Goal: Transaction & Acquisition: Purchase product/service

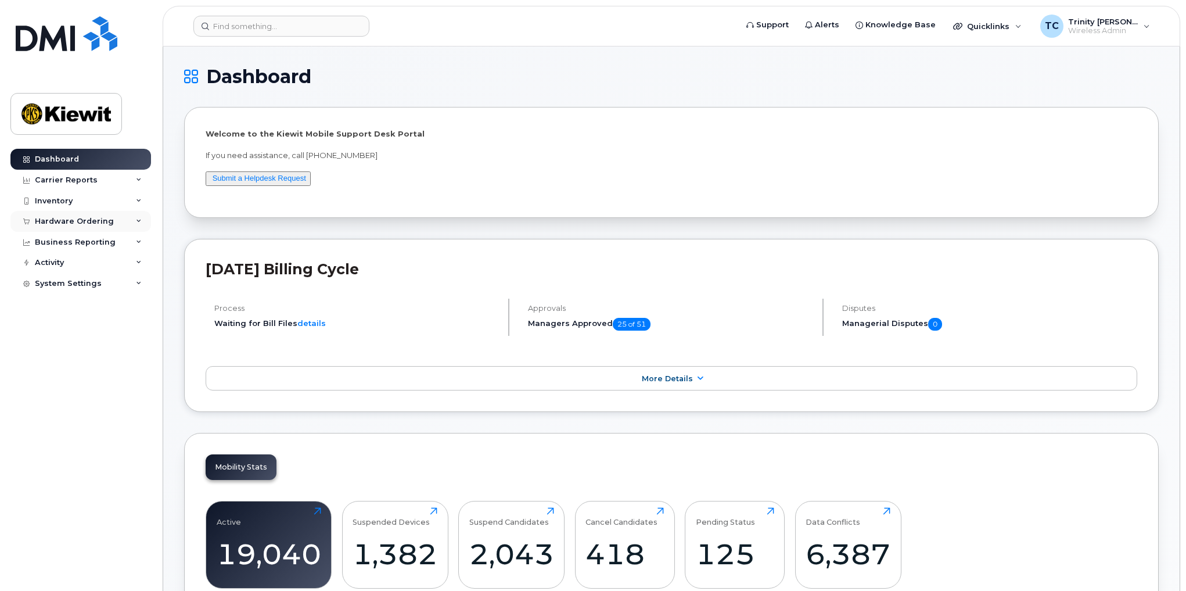
click at [95, 214] on div "Hardware Ordering" at bounding box center [80, 221] width 141 height 21
click at [38, 290] on div "Business Reporting" at bounding box center [75, 286] width 81 height 9
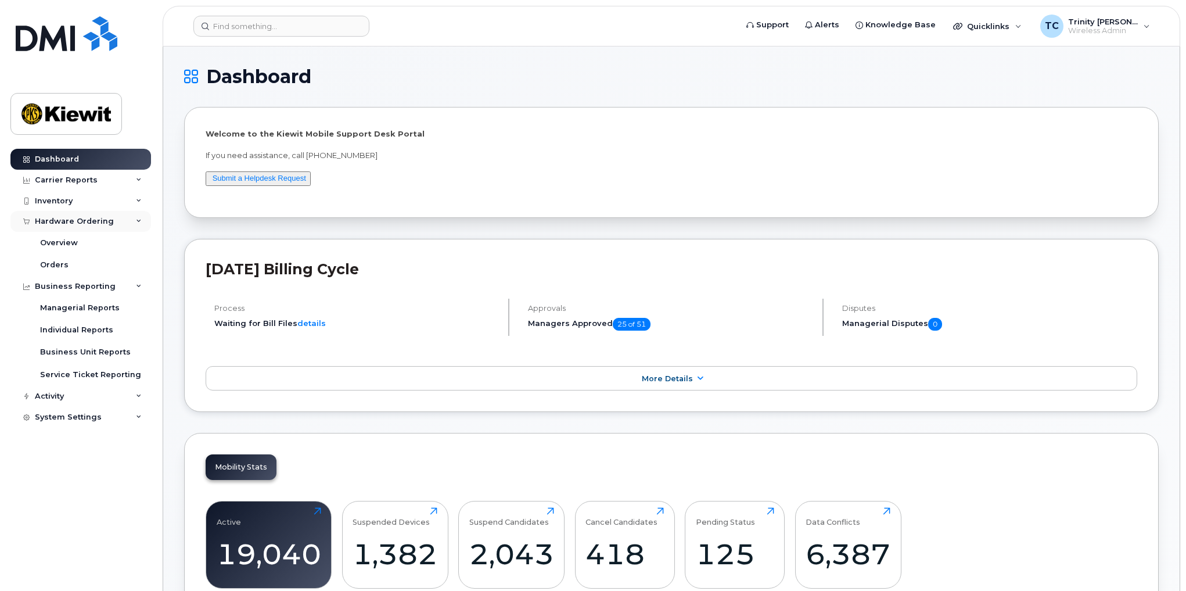
click at [59, 220] on div "Hardware Ordering" at bounding box center [74, 221] width 79 height 9
click at [64, 264] on div "Orders" at bounding box center [54, 265] width 28 height 10
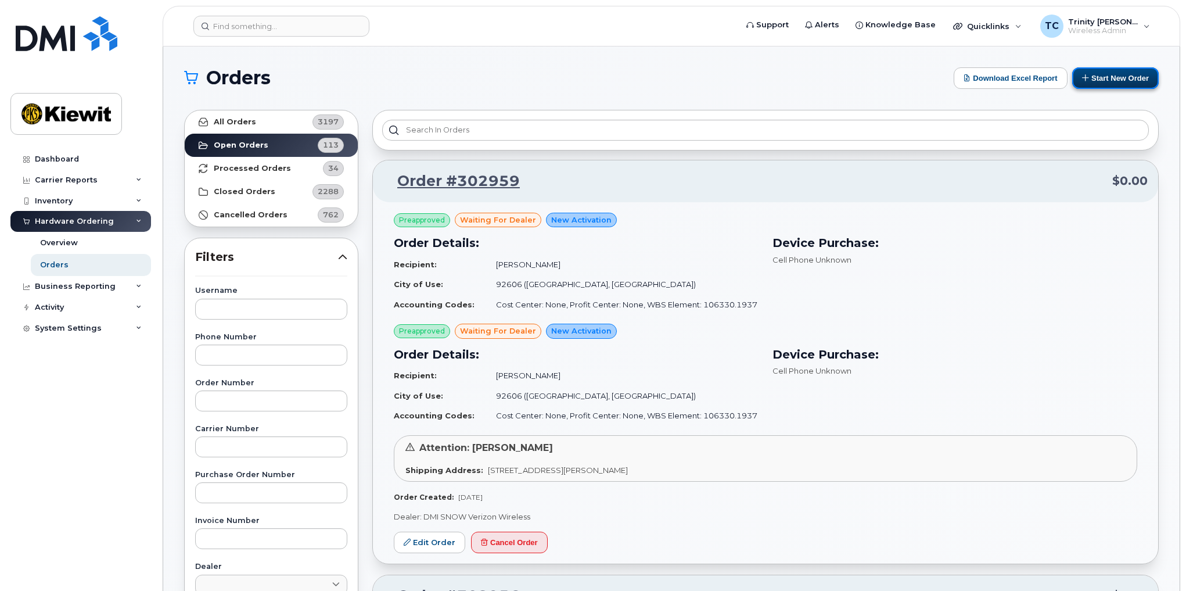
click at [1094, 80] on button "Start New Order" at bounding box center [1115, 77] width 87 height 21
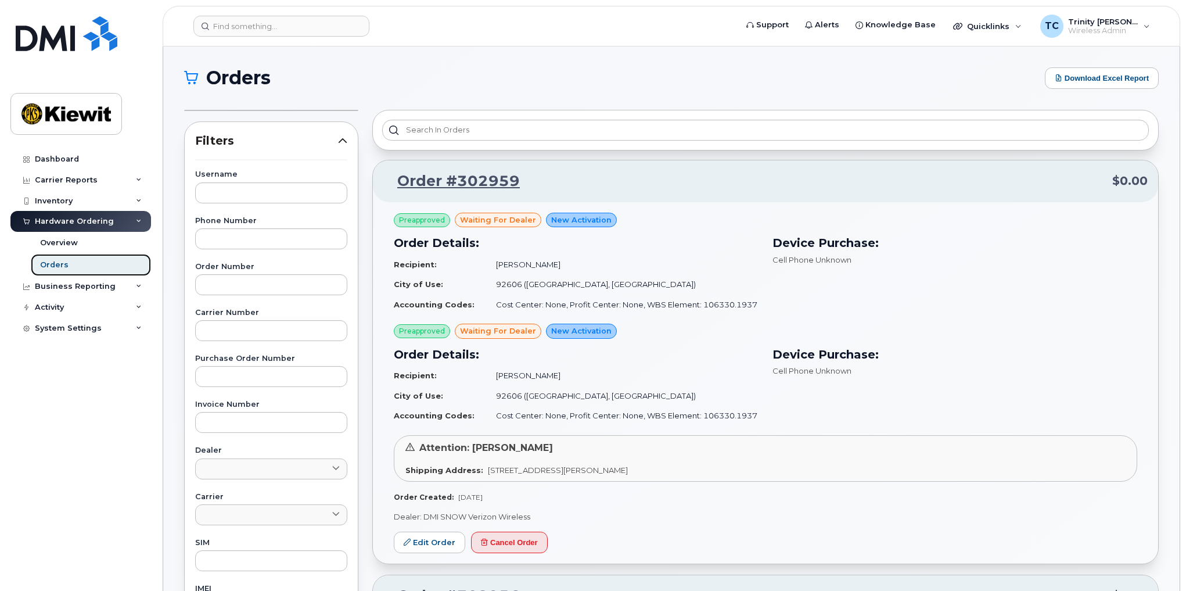
click at [72, 264] on link "Orders" at bounding box center [91, 265] width 120 height 22
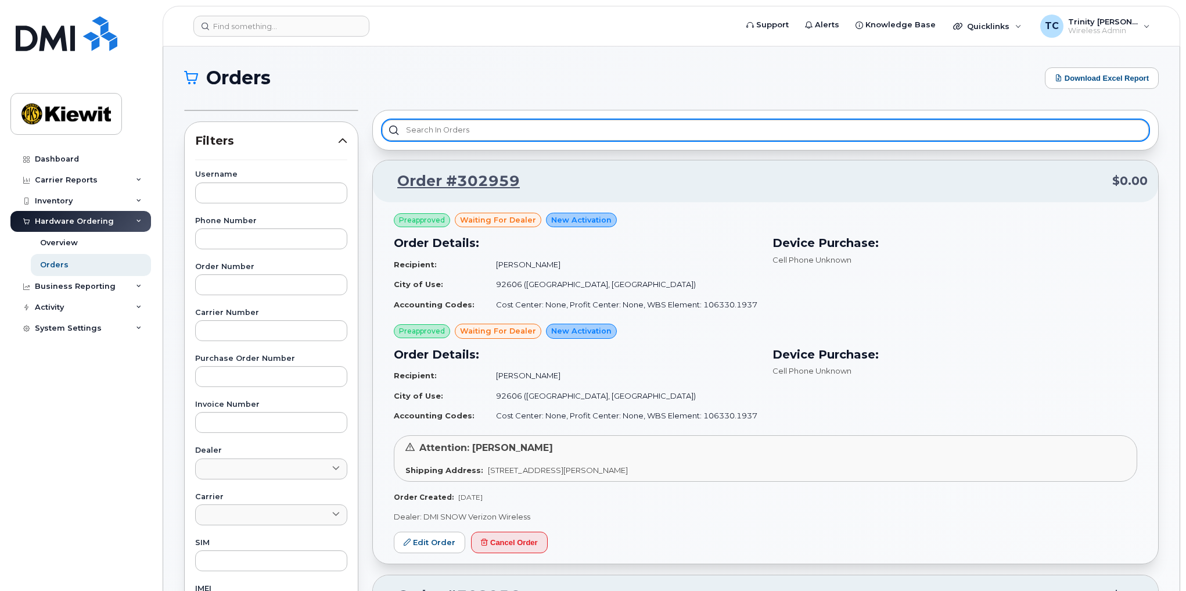
click at [495, 120] on div at bounding box center [765, 130] width 786 height 41
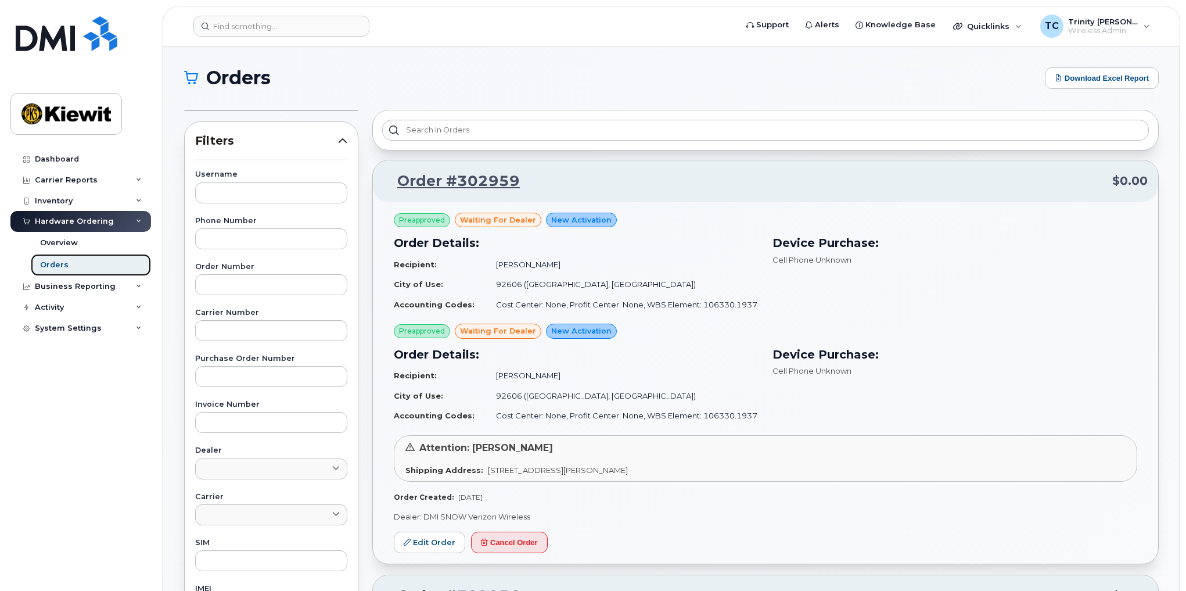
click at [82, 269] on link "Orders" at bounding box center [91, 265] width 120 height 22
click at [62, 224] on div "Hardware Ordering" at bounding box center [74, 221] width 79 height 9
click at [62, 227] on div "Hardware Ordering" at bounding box center [80, 221] width 141 height 21
click at [53, 265] on div "Orders" at bounding box center [54, 265] width 28 height 10
click at [65, 239] on div "Overview" at bounding box center [59, 243] width 38 height 10
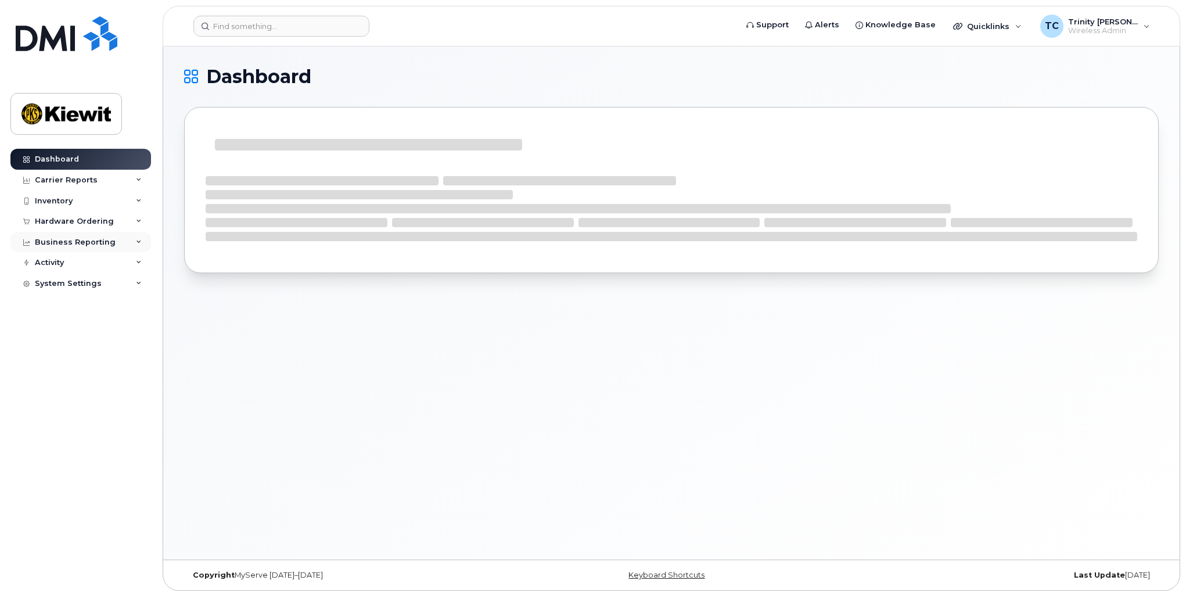
click at [63, 238] on div "Business Reporting" at bounding box center [75, 242] width 81 height 9
click at [69, 224] on div "Hardware Ordering" at bounding box center [74, 221] width 79 height 9
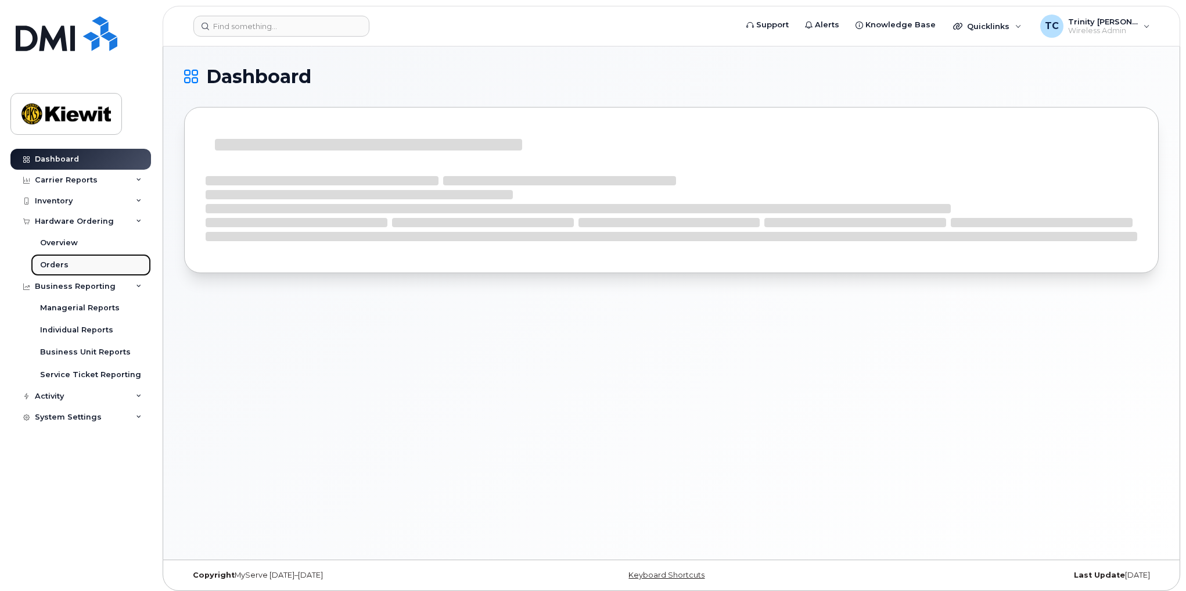
click at [71, 269] on link "Orders" at bounding box center [91, 265] width 120 height 22
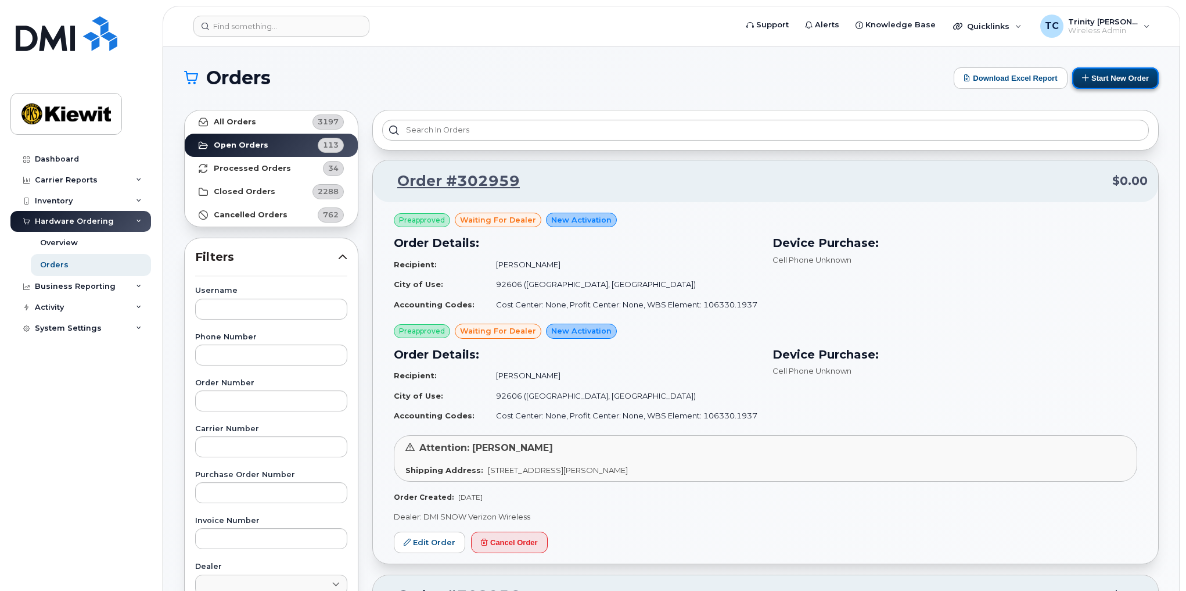
click at [1119, 82] on button "Start New Order" at bounding box center [1115, 77] width 87 height 21
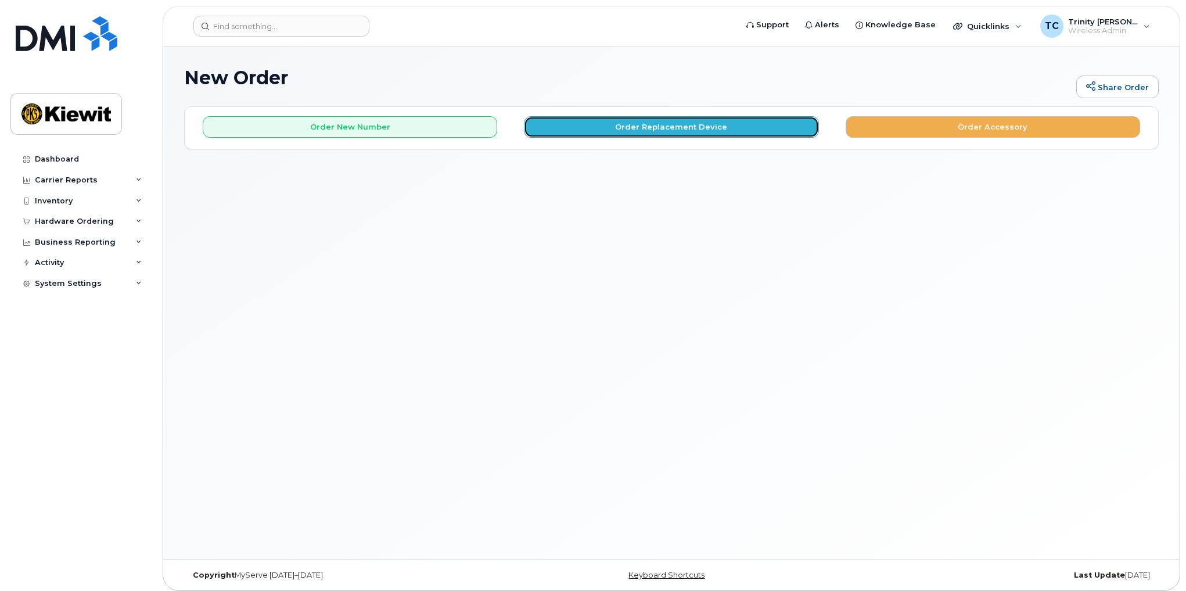
click at [617, 122] on button "Order Replacement Device" at bounding box center [671, 126] width 294 height 21
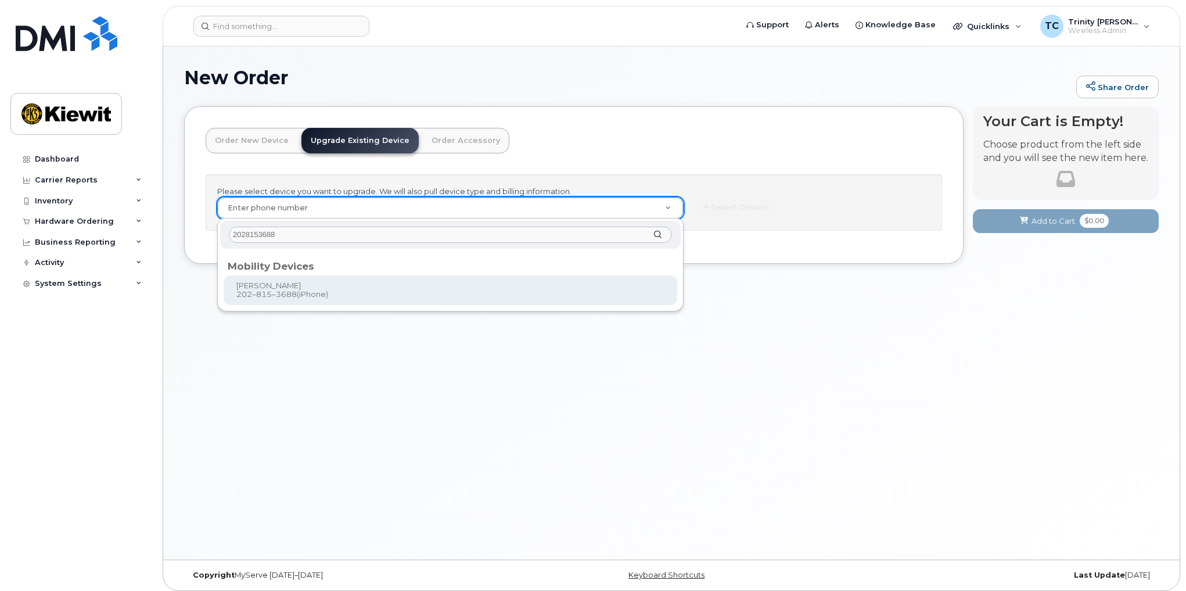
type input "2028153688"
type input "1165210"
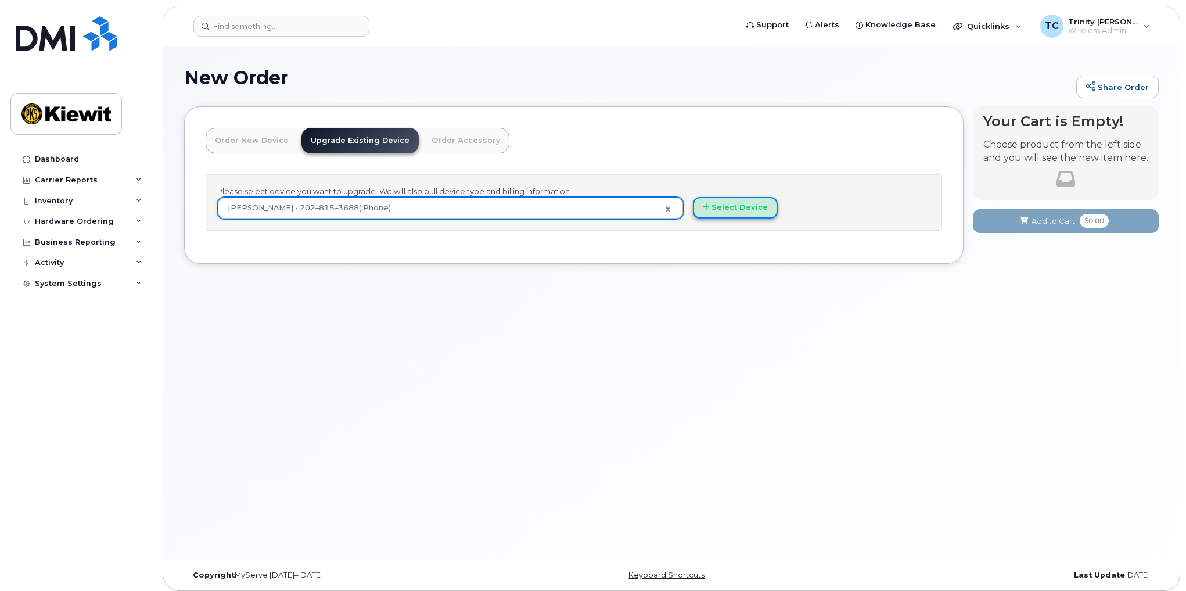
click at [718, 210] on button "Select Device" at bounding box center [735, 207] width 85 height 21
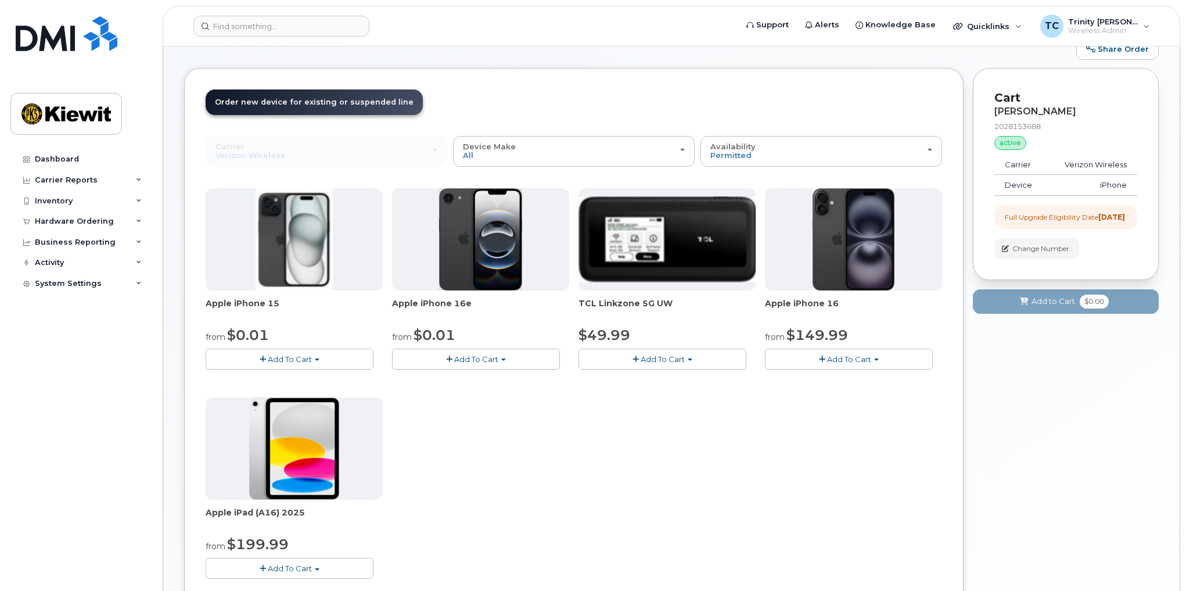
scroll to position [58, 0]
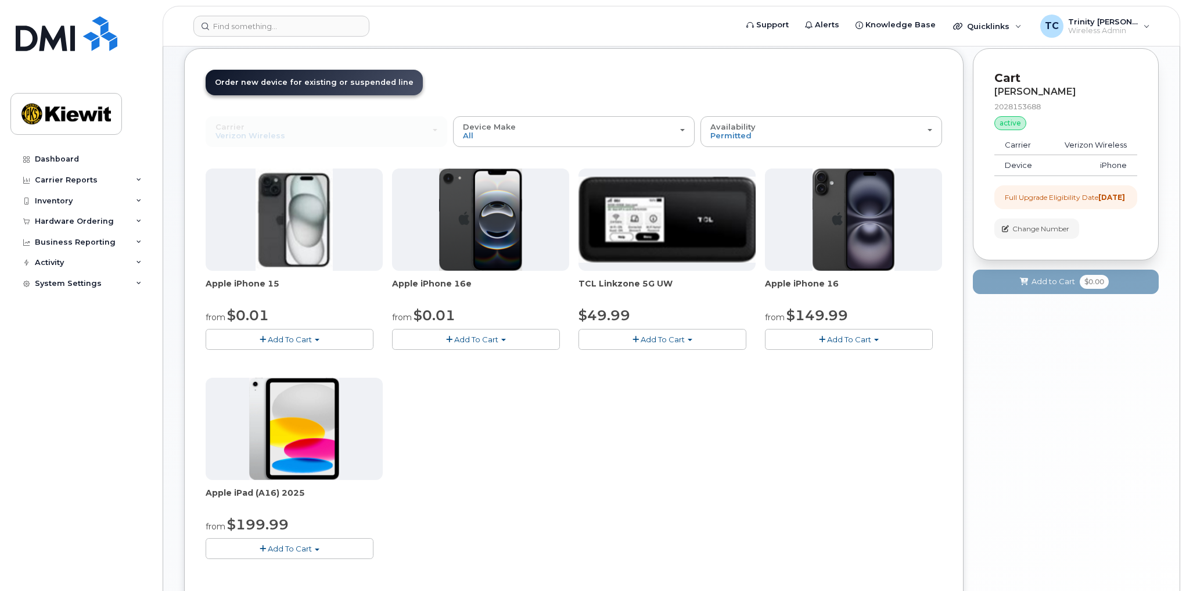
click at [1041, 202] on div "Full Upgrade Eligibility Date [DATE]" at bounding box center [1065, 197] width 120 height 10
click at [777, 130] on div "Availability Permitted All" at bounding box center [821, 132] width 222 height 18
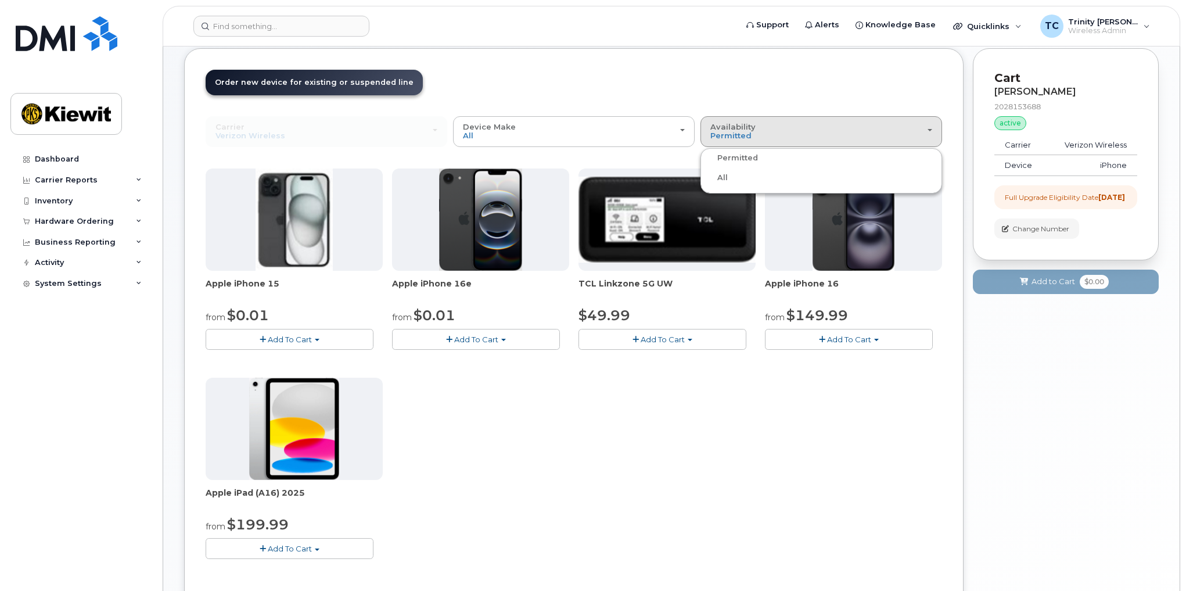
click at [731, 177] on div "All" at bounding box center [821, 178] width 236 height 14
click at [751, 141] on button "Availability Permitted All" at bounding box center [821, 131] width 242 height 30
click at [724, 181] on label "All" at bounding box center [715, 178] width 24 height 14
click at [0, 0] on input "All" at bounding box center [0, 0] width 0 height 0
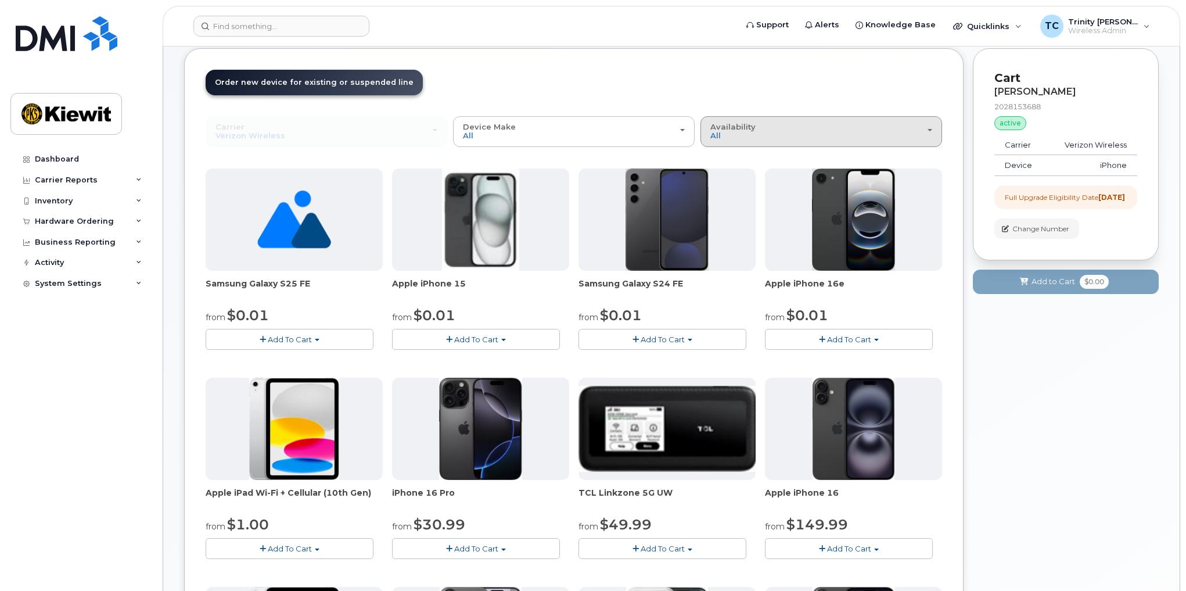
click at [770, 133] on div "Availability Permitted All" at bounding box center [821, 132] width 222 height 18
click at [750, 161] on label "Permitted" at bounding box center [730, 158] width 55 height 14
click at [0, 0] on input "Permitted" at bounding box center [0, 0] width 0 height 0
